Goal: Navigation & Orientation: Find specific page/section

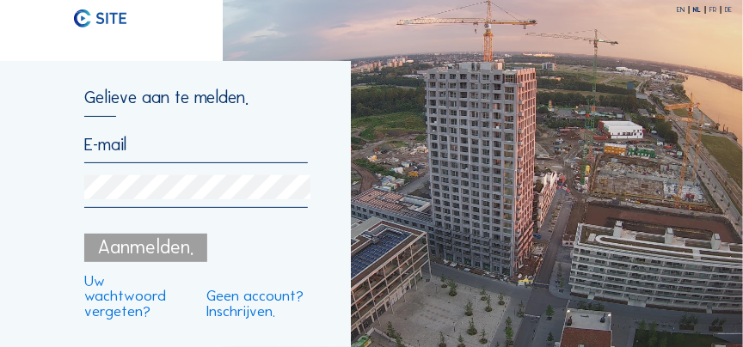
type input "[EMAIL_ADDRESS][DOMAIN_NAME]"
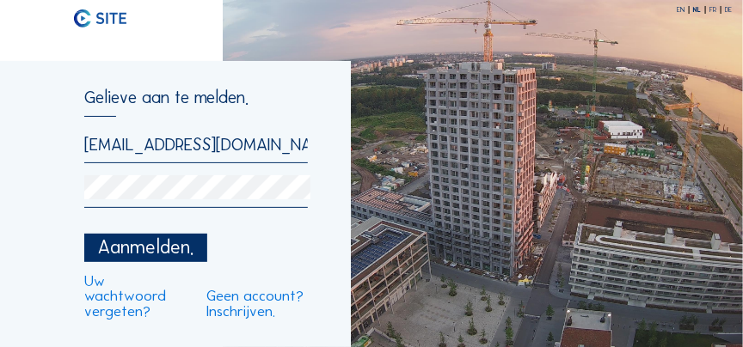
click at [154, 246] on div "Aanmelden." at bounding box center [145, 248] width 123 height 28
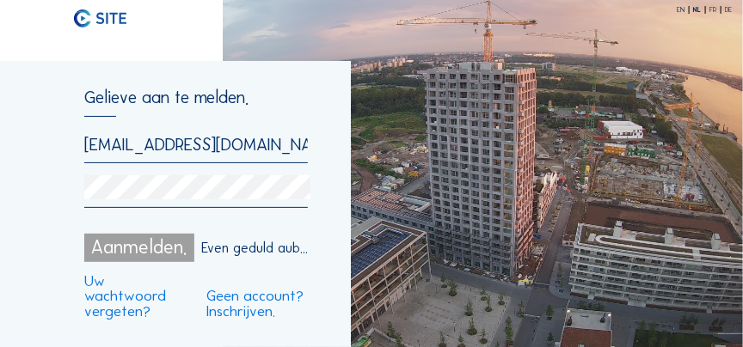
click at [156, 253] on div "Aanmelden." at bounding box center [139, 248] width 110 height 28
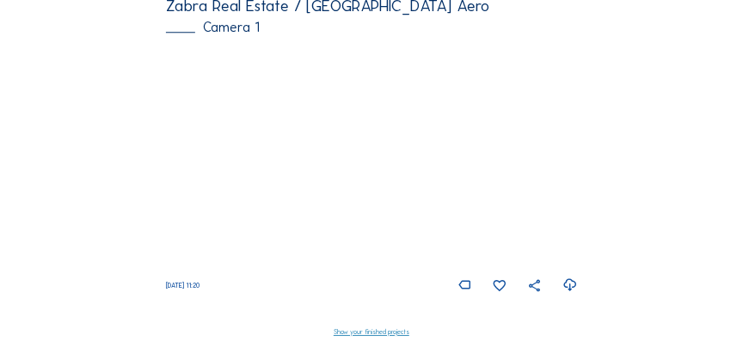
scroll to position [1130, 0]
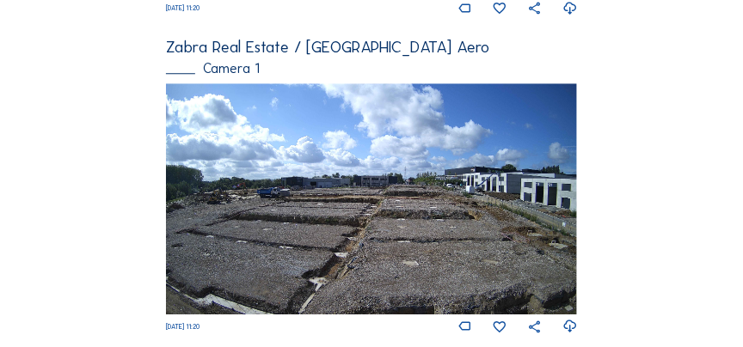
click at [286, 127] on img at bounding box center [371, 198] width 411 height 231
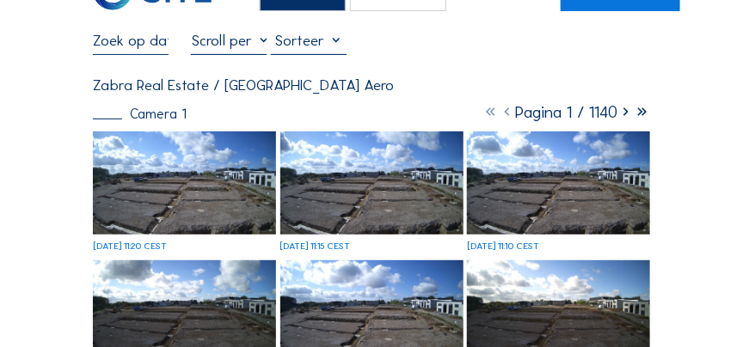
scroll to position [147, 0]
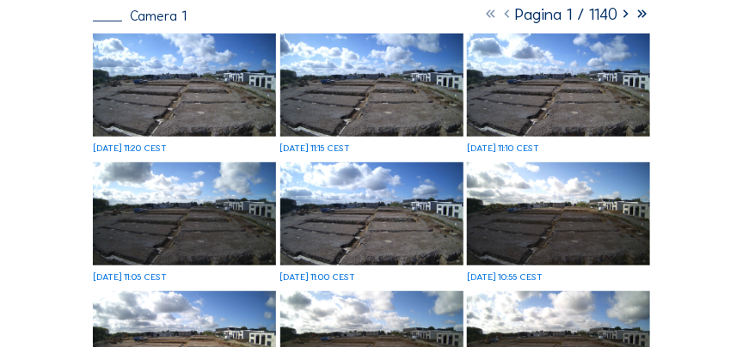
click at [261, 117] on img at bounding box center [184, 85] width 183 height 103
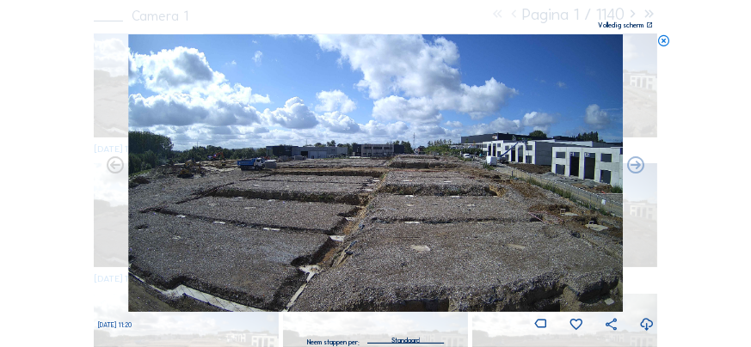
click at [640, 324] on icon at bounding box center [646, 325] width 15 height 18
click at [65, 148] on div "Scroll om door de tijd te reizen | Druk op de 'Alt'-knop + scroll om te Zoomen …" at bounding box center [375, 173] width 751 height 347
click at [667, 43] on icon at bounding box center [664, 41] width 14 height 14
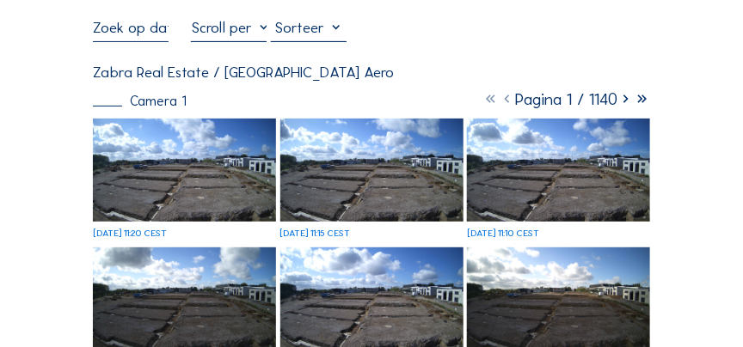
scroll to position [0, 0]
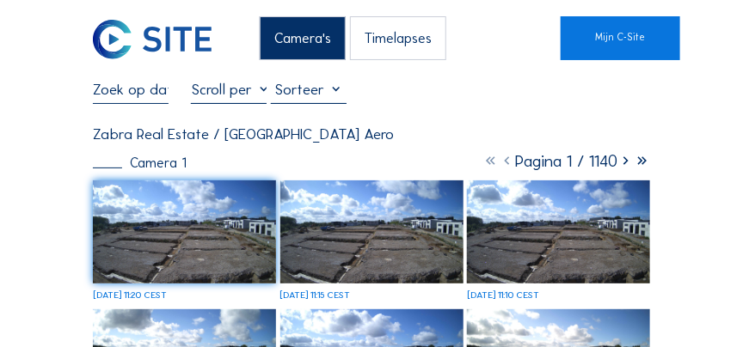
click at [151, 38] on div "Camera's Timelapses" at bounding box center [352, 38] width 416 height 44
click at [109, 39] on img at bounding box center [152, 40] width 119 height 40
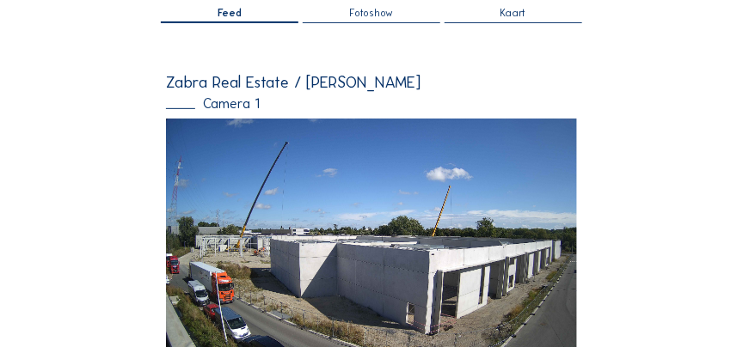
scroll to position [196, 0]
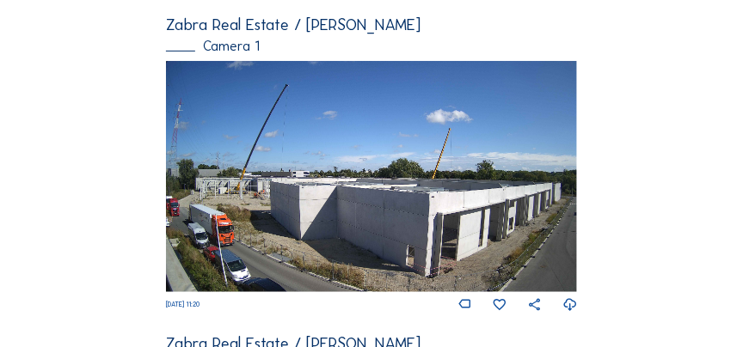
click at [321, 169] on img at bounding box center [371, 176] width 411 height 231
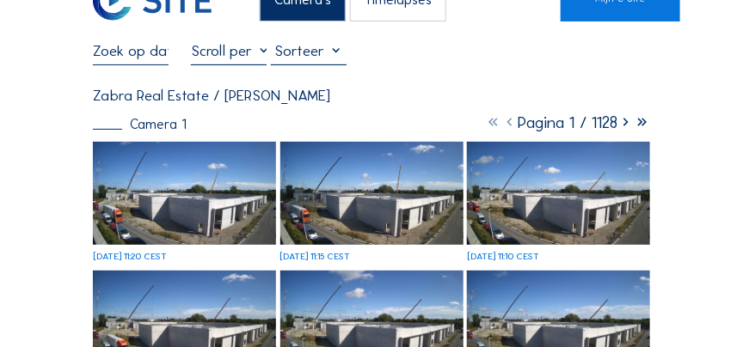
scroll to position [98, 0]
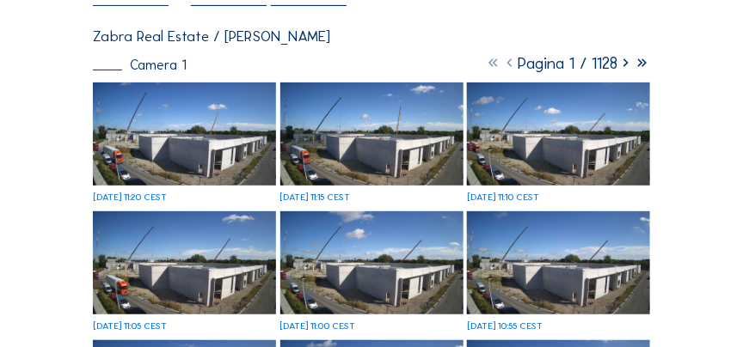
click at [189, 139] on img at bounding box center [184, 134] width 183 height 103
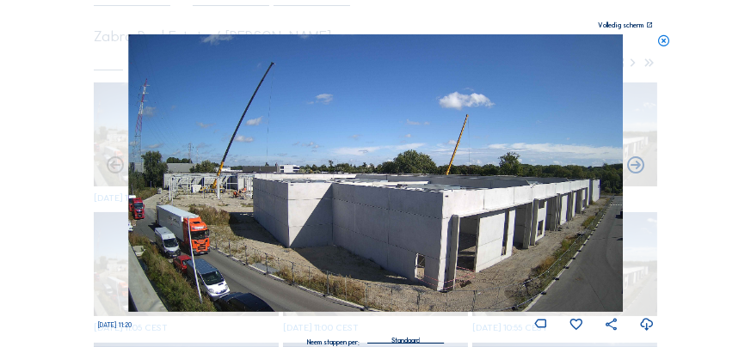
click at [646, 330] on icon at bounding box center [646, 325] width 15 height 18
click at [707, 65] on div "Scroll om door de tijd te reizen | Druk op de 'Alt'-knop + scroll om te Zoomen …" at bounding box center [375, 173] width 751 height 347
click at [665, 46] on icon at bounding box center [664, 41] width 14 height 14
